Goal: Information Seeking & Learning: Learn about a topic

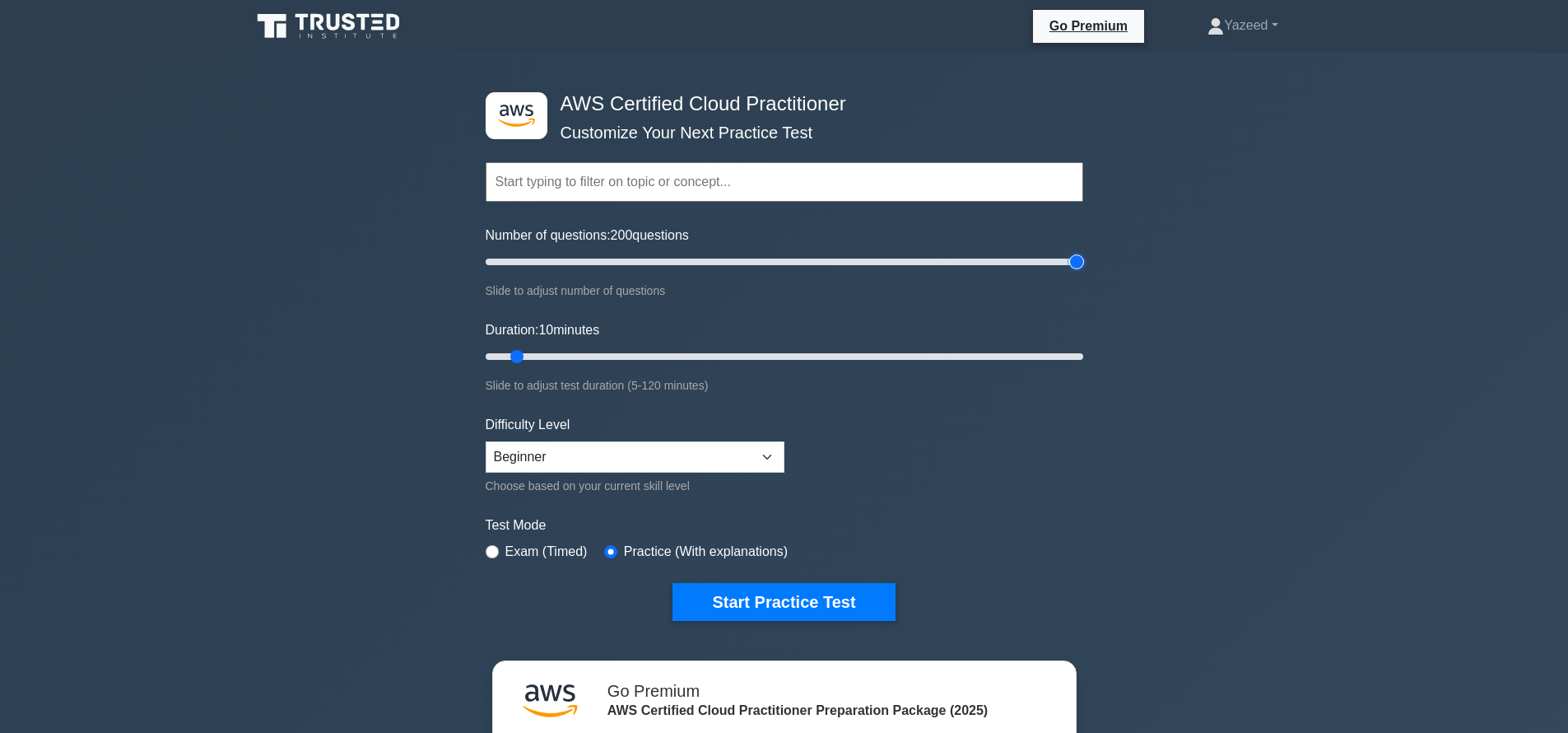
drag, startPoint x: 508, startPoint y: 260, endPoint x: 1150, endPoint y: 203, distance: 644.5
type input "200"
click at [1083, 252] on input "Number of questions: 200 questions" at bounding box center [784, 262] width 598 height 20
drag, startPoint x: 1023, startPoint y: 355, endPoint x: 974, endPoint y: 360, distance: 49.3
type input "100"
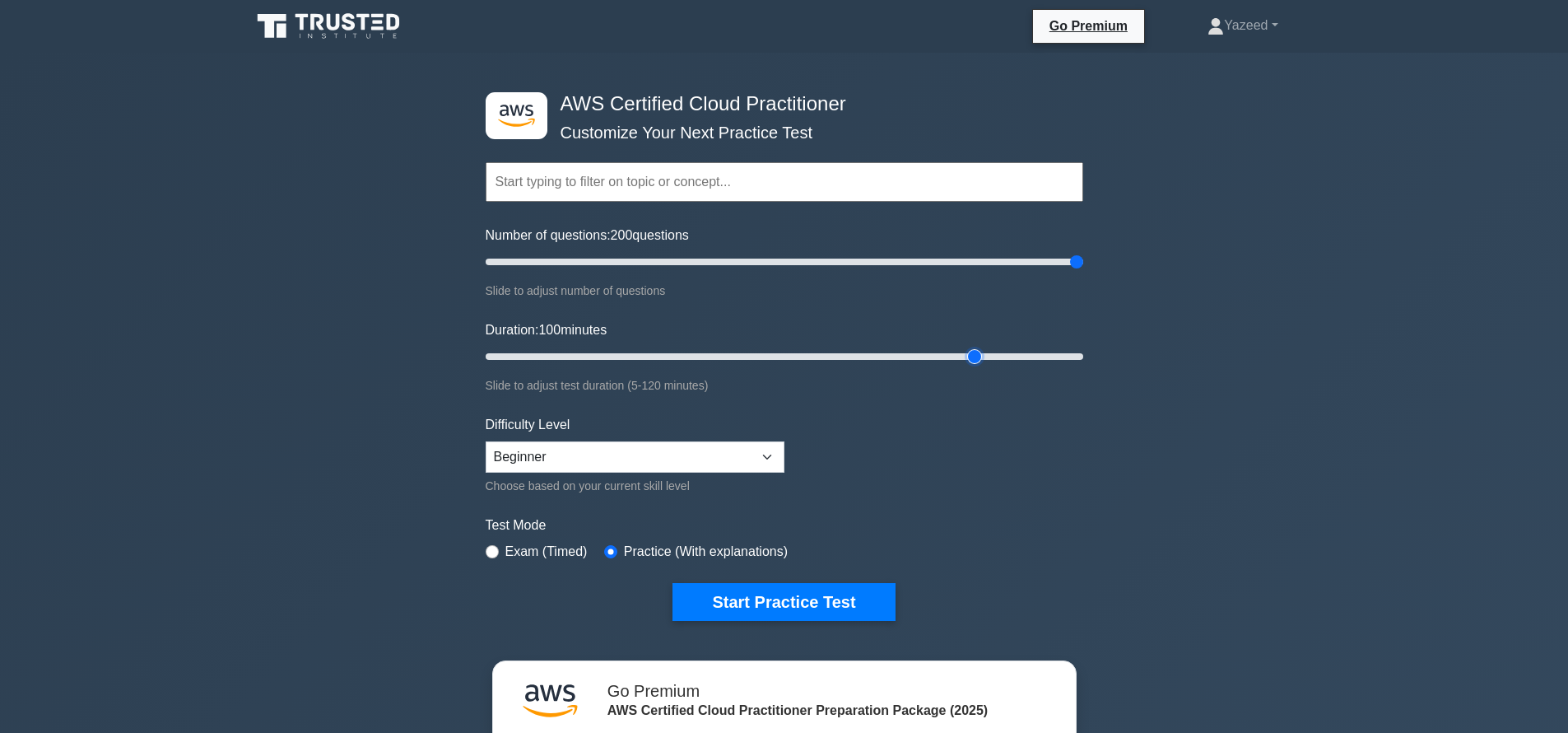
click at [974, 360] on input "Duration: 100 minutes" at bounding box center [784, 357] width 598 height 20
select select "expert"
click at [486, 441] on select "Beginner Intermediate Expert" at bounding box center [635, 457] width 298 height 32
click at [772, 601] on button "Start Practice Test" at bounding box center [783, 602] width 222 height 38
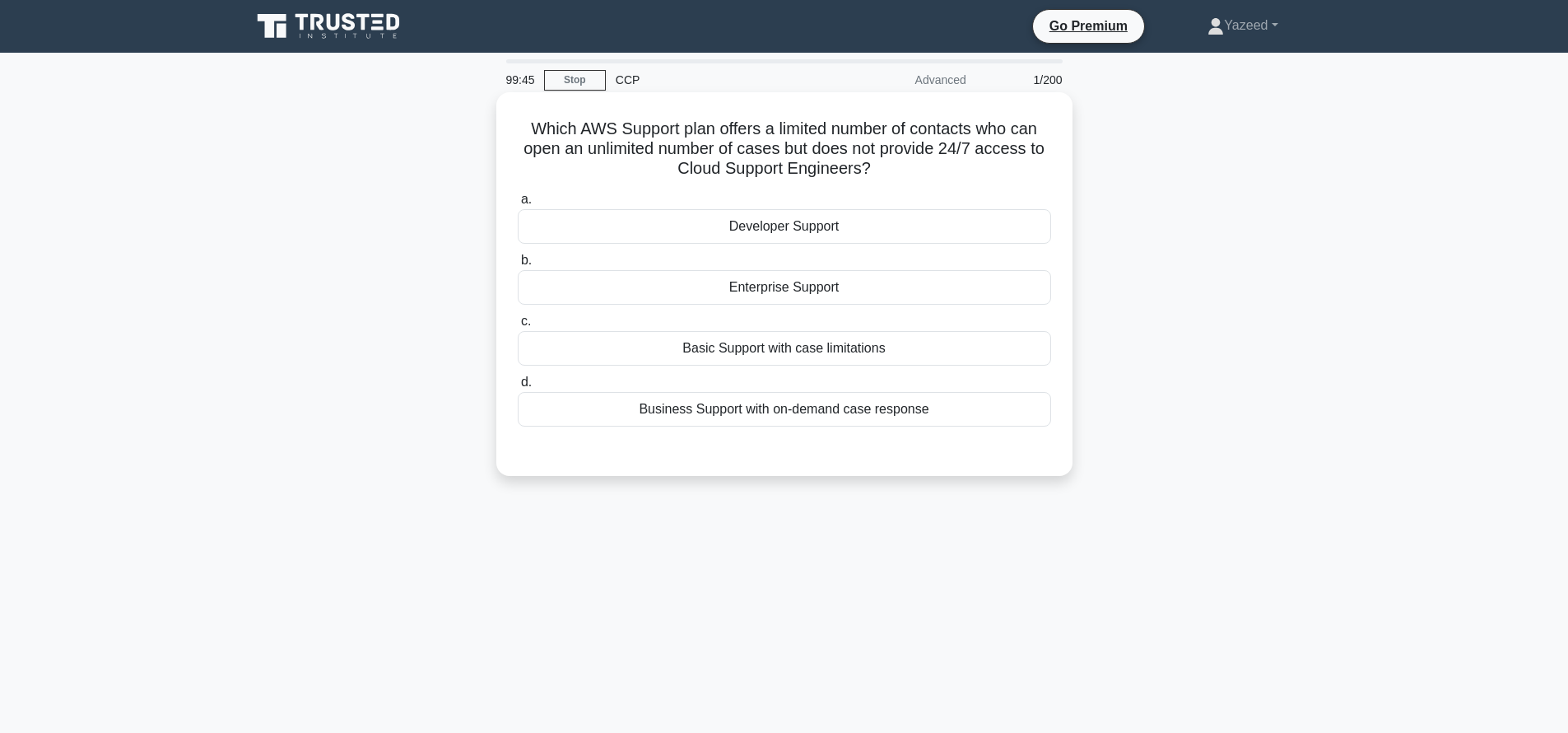
click at [678, 410] on div "Business Support with on-demand case response" at bounding box center [785, 410] width 534 height 35
click at [518, 388] on input "d. Business Support with on-demand case response" at bounding box center [518, 382] width 0 height 11
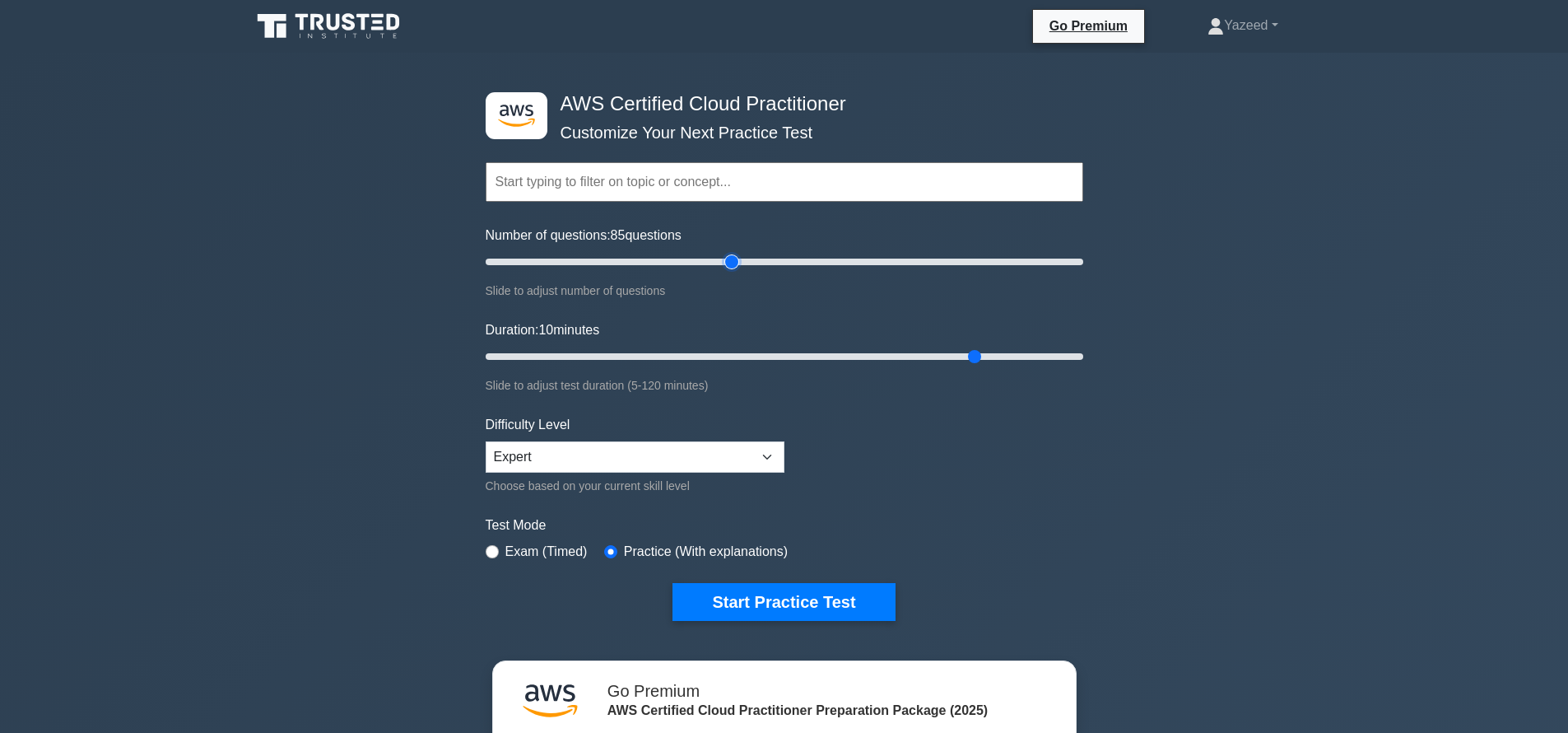
click at [734, 261] on input "Number of questions: 85 questions" at bounding box center [784, 262] width 598 height 20
drag, startPoint x: 734, startPoint y: 261, endPoint x: 1053, endPoint y: 244, distance: 319.5
type input "195"
click at [1058, 252] on input "Number of questions: 195 questions" at bounding box center [784, 262] width 598 height 20
